Goal: Information Seeking & Learning: Learn about a topic

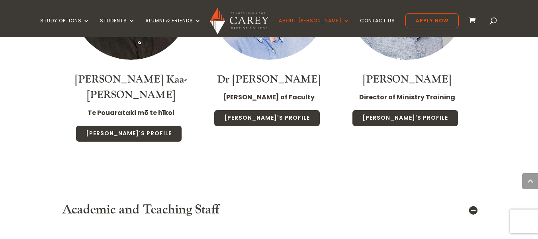
scroll to position [956, 0]
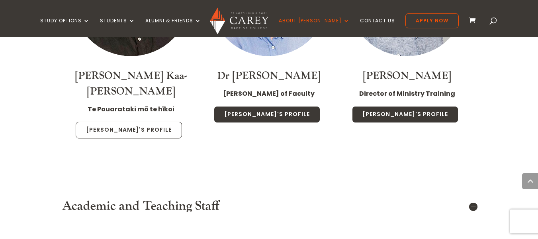
click at [146, 121] on link "[PERSON_NAME]'s Profile" at bounding box center [129, 129] width 106 height 17
click at [126, 121] on link "Luke's Profile" at bounding box center [129, 129] width 106 height 17
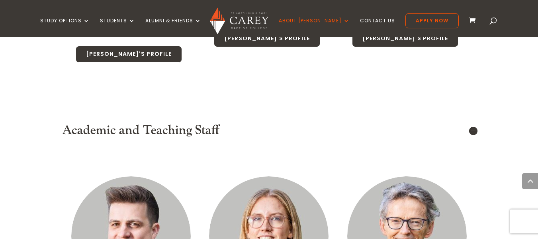
scroll to position [916, 0]
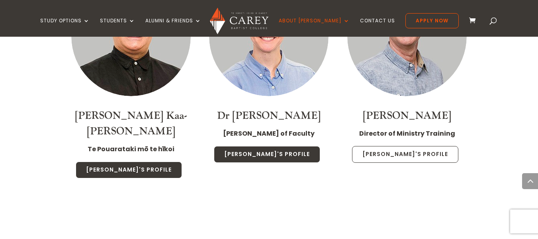
click at [417, 146] on link "Jonny's Profile" at bounding box center [405, 154] width 106 height 17
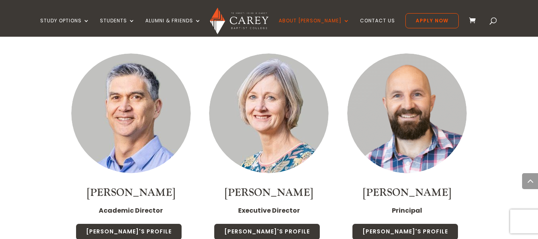
scroll to position [637, 0]
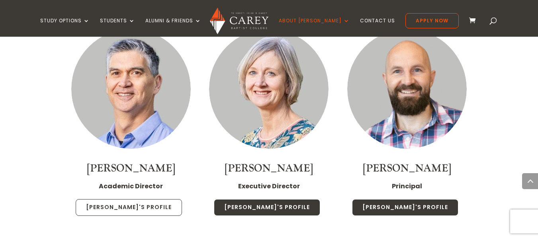
click at [135, 199] on link "Rob's Profile" at bounding box center [129, 207] width 106 height 17
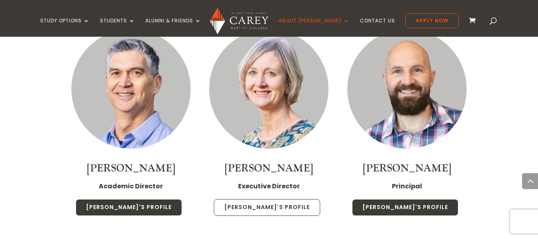
click at [268, 199] on link "Chris's Profile" at bounding box center [267, 207] width 106 height 17
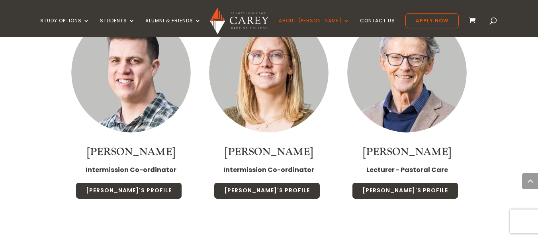
scroll to position [1155, 0]
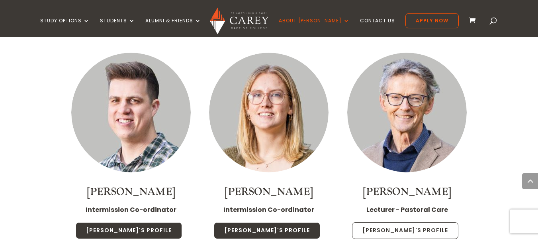
click at [390, 222] on link "Phil's Profile" at bounding box center [405, 230] width 106 height 17
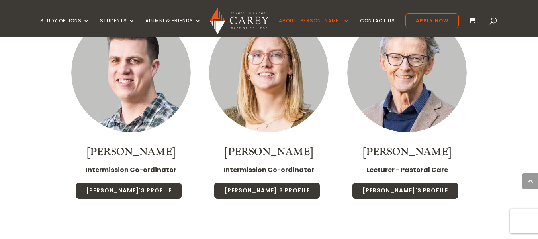
scroll to position [1275, 0]
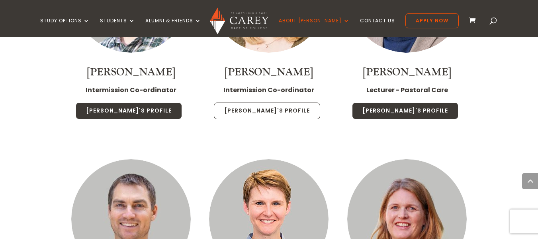
click at [255, 102] on link "Katie's Profile" at bounding box center [267, 110] width 106 height 17
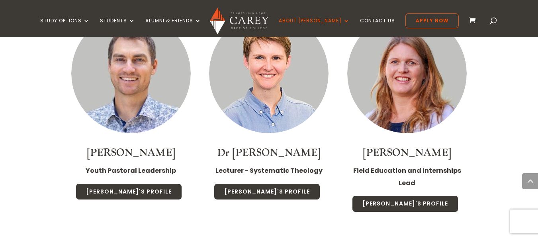
scroll to position [1434, 0]
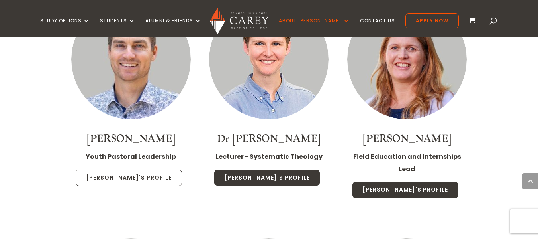
click at [131, 169] on link "Sam's Profile" at bounding box center [129, 177] width 106 height 17
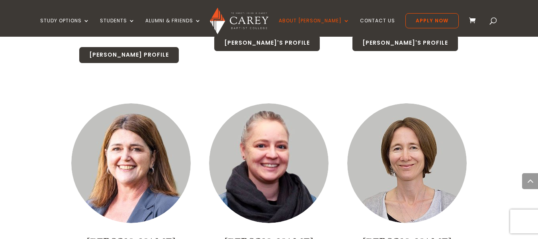
scroll to position [2828, 0]
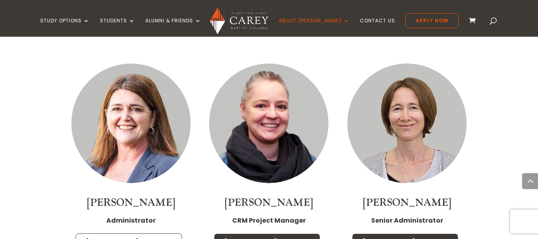
click at [122, 233] on link "Julie's Profile" at bounding box center [129, 241] width 106 height 17
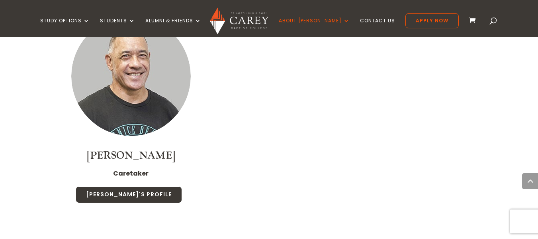
scroll to position [3147, 0]
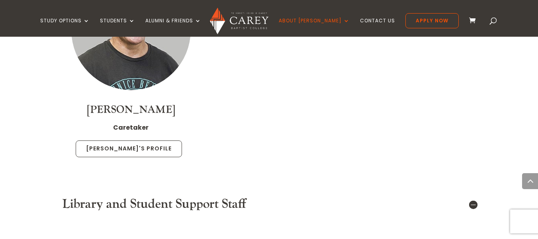
click at [141, 140] on link "Pesa's Profile" at bounding box center [129, 148] width 106 height 17
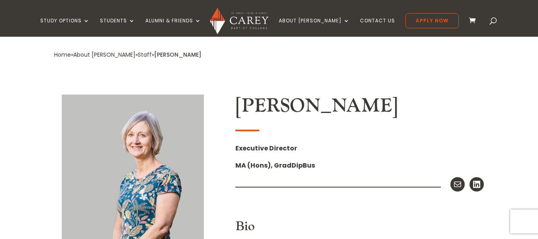
scroll to position [279, 0]
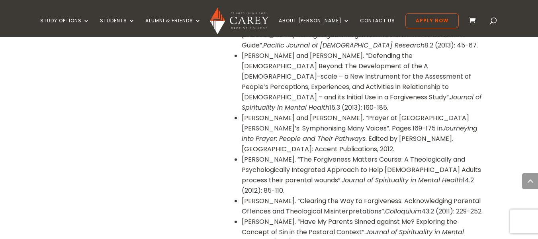
scroll to position [1235, 0]
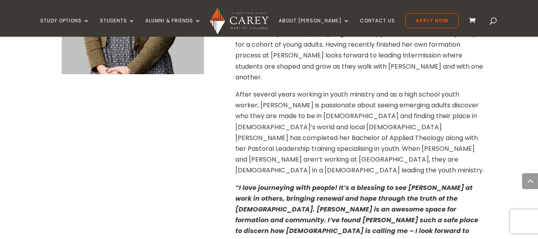
scroll to position [438, 0]
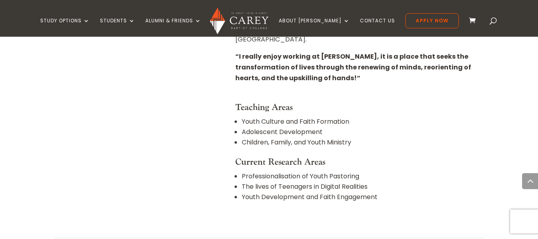
scroll to position [239, 0]
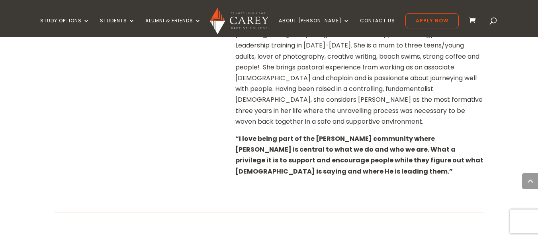
scroll to position [438, 0]
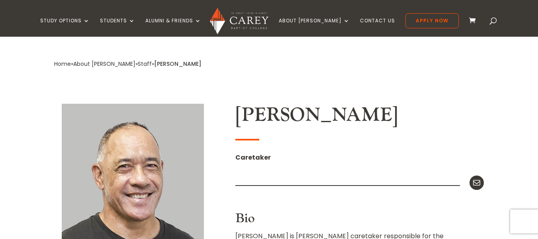
scroll to position [119, 0]
